Goal: Task Accomplishment & Management: Manage account settings

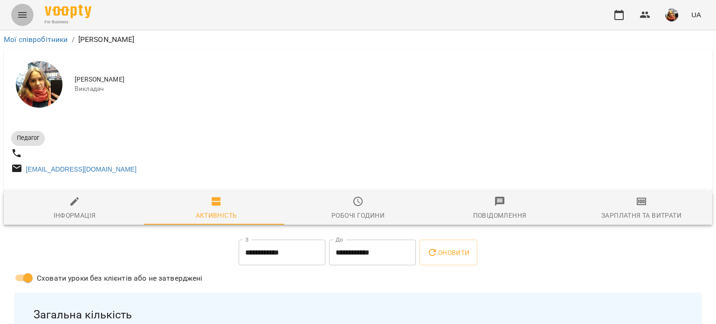
click at [21, 18] on icon "Menu" at bounding box center [22, 14] width 11 height 11
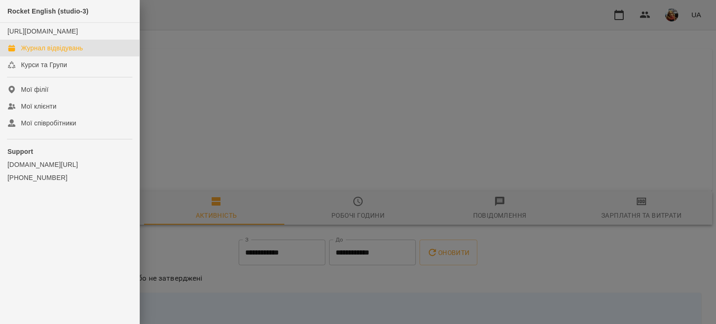
click at [50, 53] on div "Журнал відвідувань" at bounding box center [52, 47] width 62 height 9
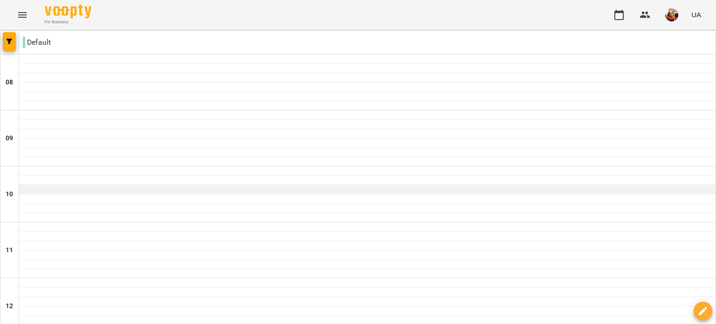
scroll to position [278, 0]
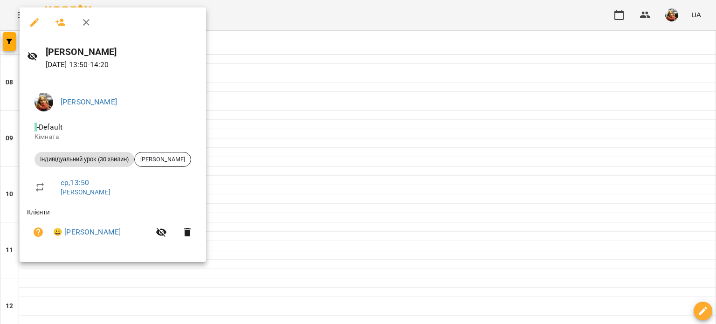
click at [395, 281] on div at bounding box center [358, 162] width 716 height 324
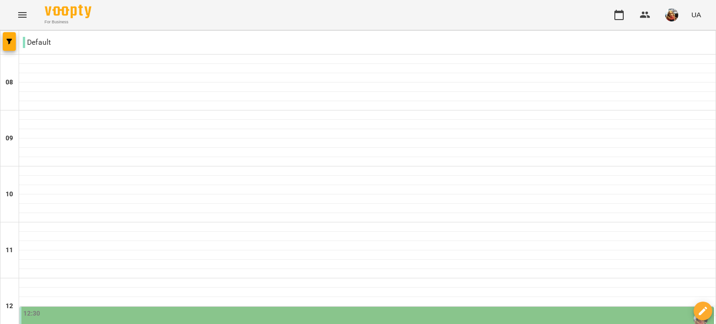
scroll to position [292, 0]
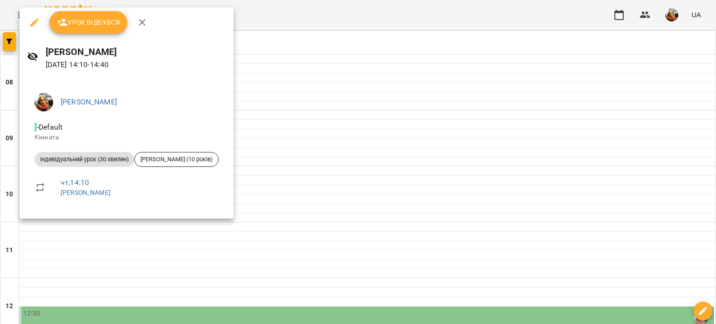
click at [305, 136] on div at bounding box center [358, 162] width 716 height 324
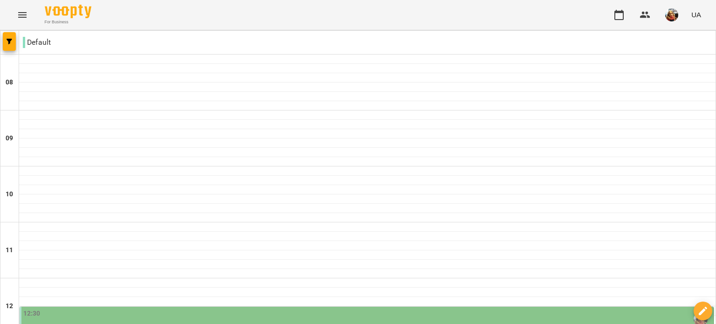
scroll to position [295, 0]
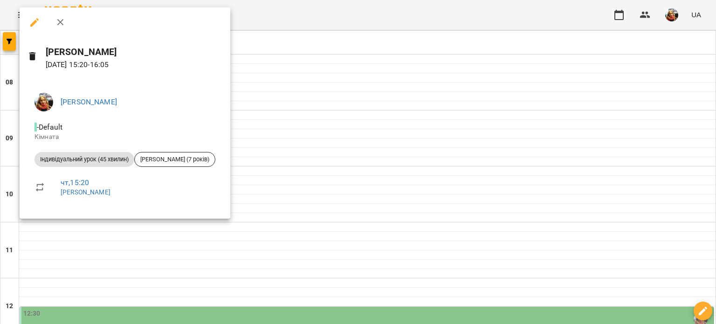
click at [283, 158] on div at bounding box center [358, 162] width 716 height 324
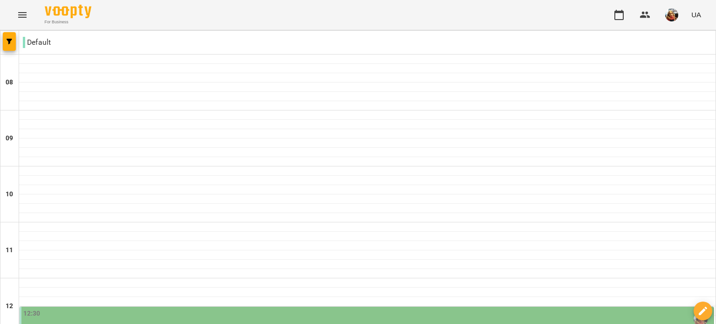
scroll to position [272, 0]
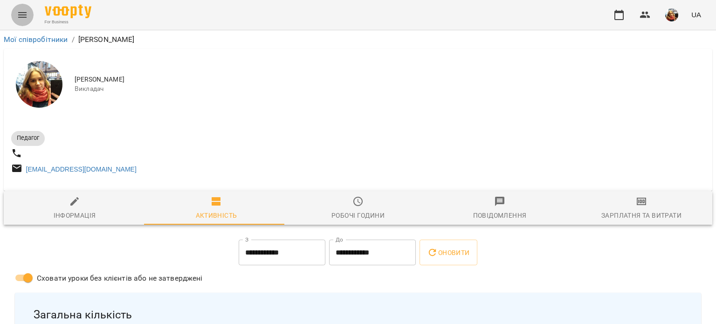
click at [18, 9] on button "Menu" at bounding box center [22, 15] width 22 height 22
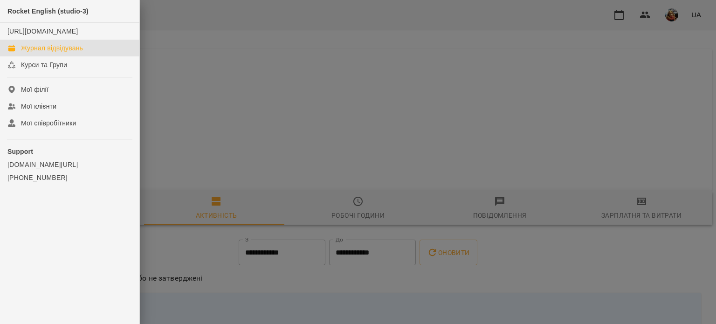
click at [33, 53] on div "Журнал відвідувань" at bounding box center [52, 47] width 62 height 9
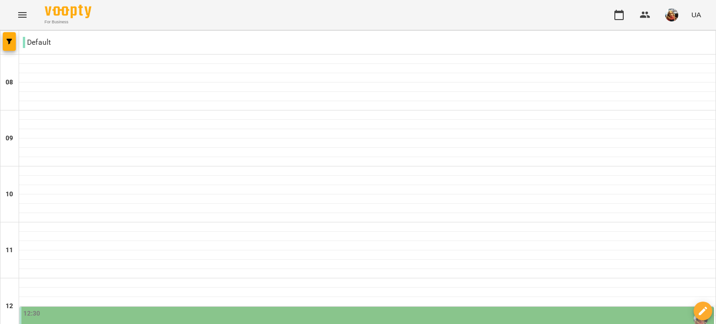
scroll to position [214, 0]
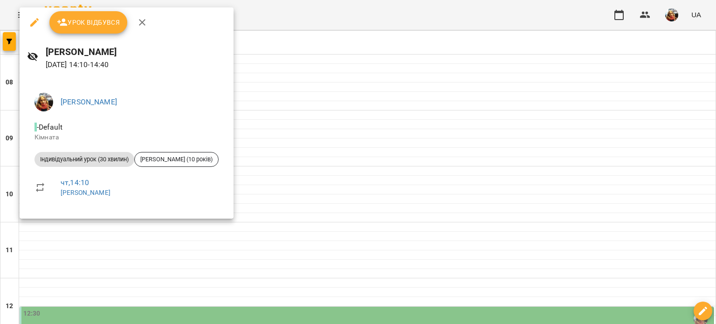
click at [295, 39] on div at bounding box center [358, 162] width 716 height 324
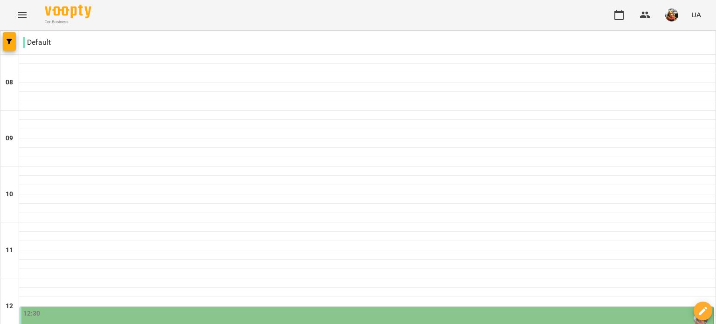
click at [215, 309] on div "12:30" at bounding box center [367, 319] width 688 height 21
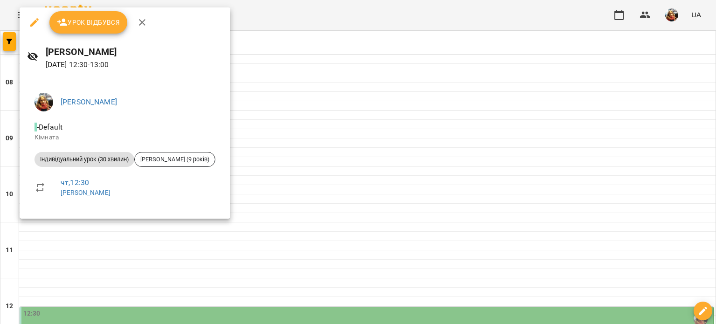
click at [246, 171] on div at bounding box center [358, 162] width 716 height 324
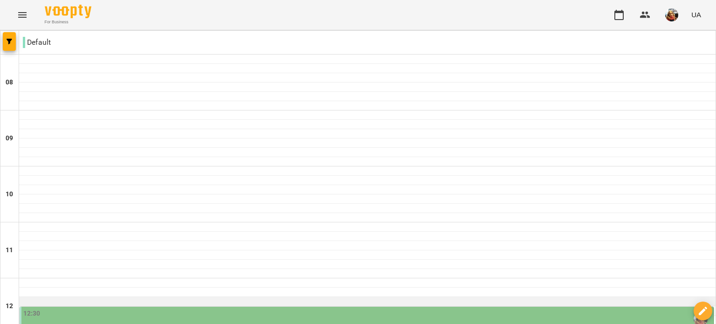
scroll to position [165, 0]
